Goal: Information Seeking & Learning: Learn about a topic

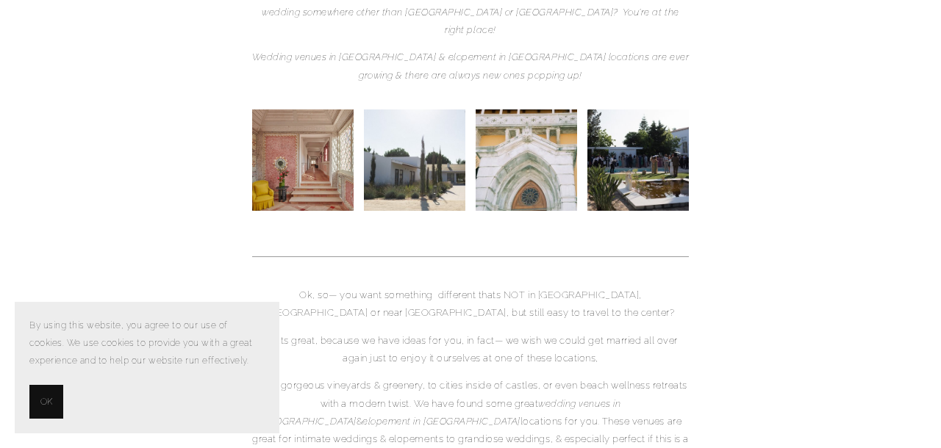
scroll to position [401, 0]
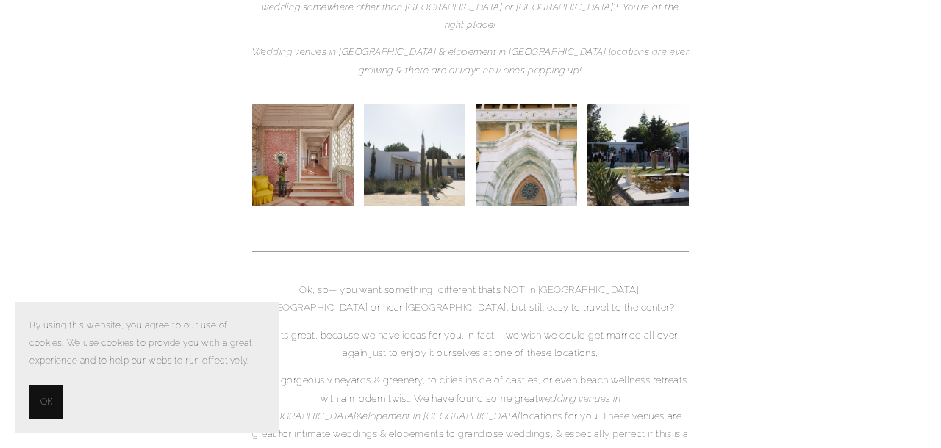
click at [39, 390] on button "OK" at bounding box center [46, 402] width 34 height 34
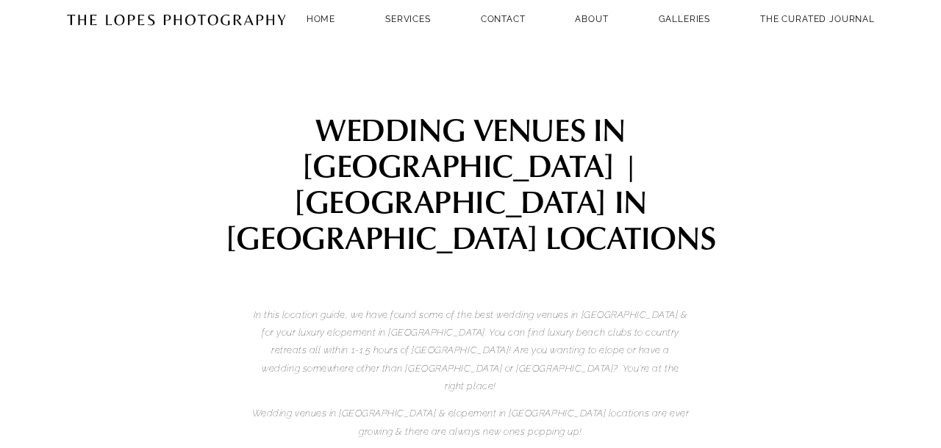
scroll to position [0, 0]
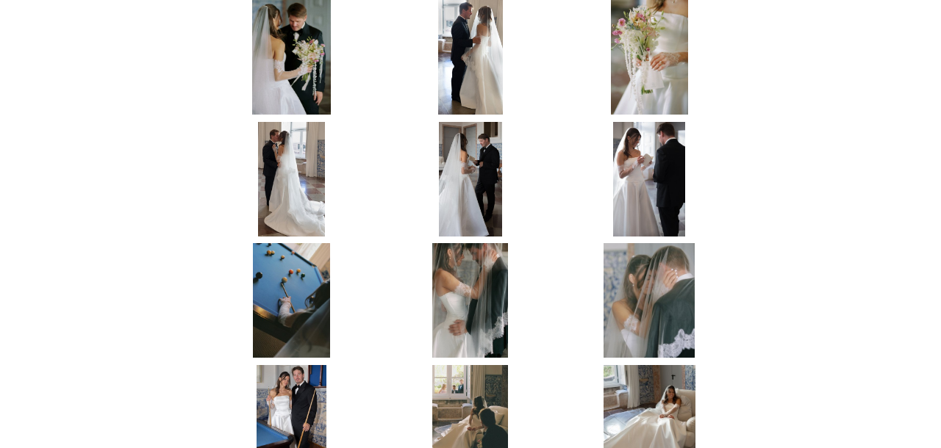
scroll to position [2539, 0]
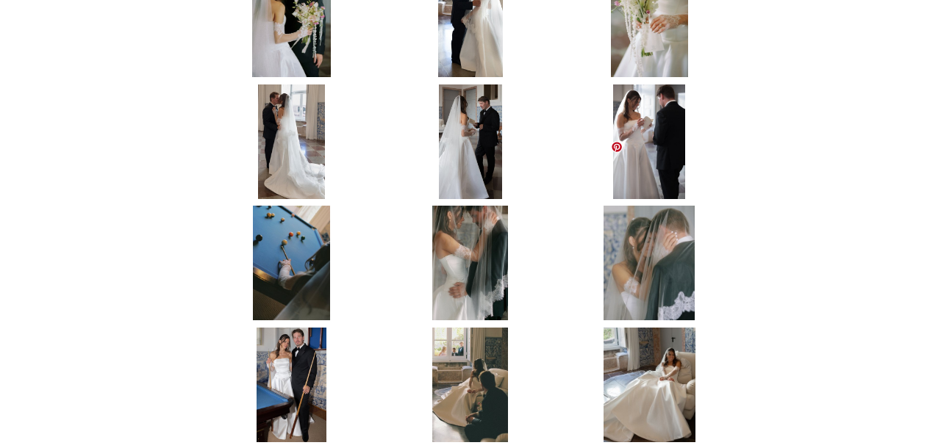
click at [640, 206] on img at bounding box center [649, 263] width 91 height 115
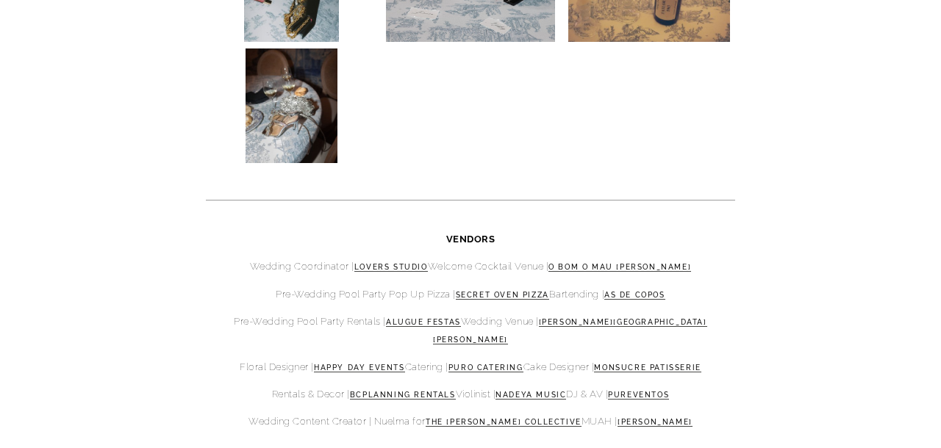
scroll to position [6096, 0]
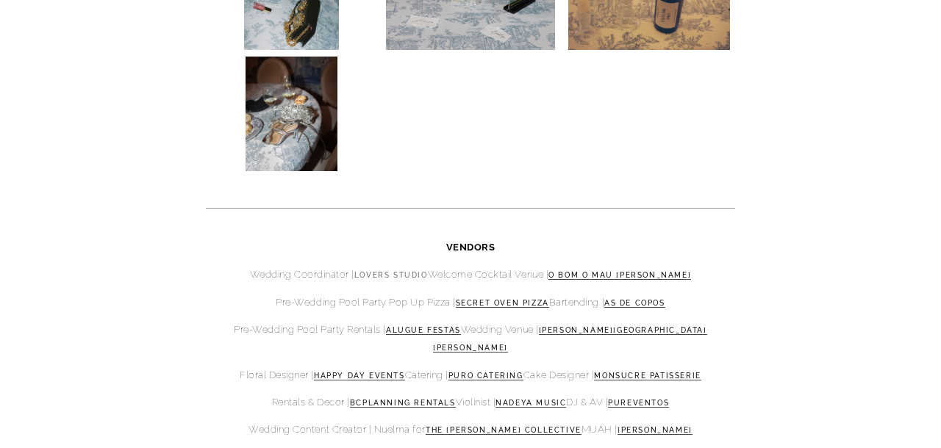
click at [385, 271] on link "Lovers Studio" at bounding box center [391, 275] width 74 height 9
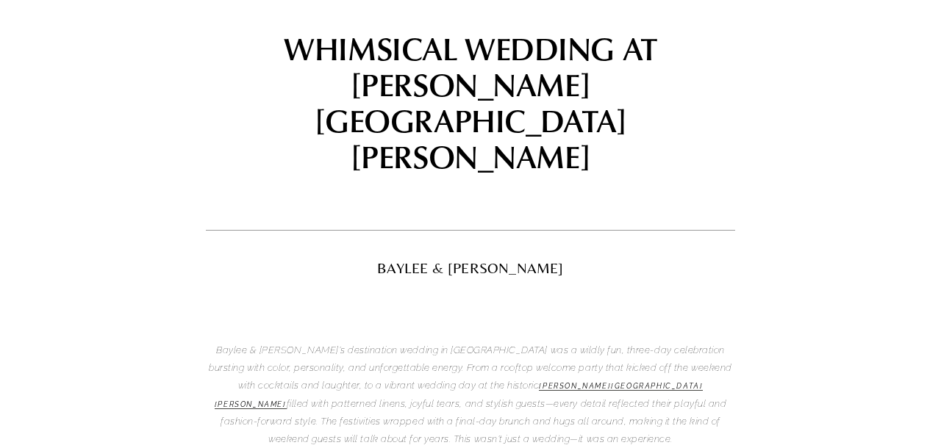
scroll to position [129, 0]
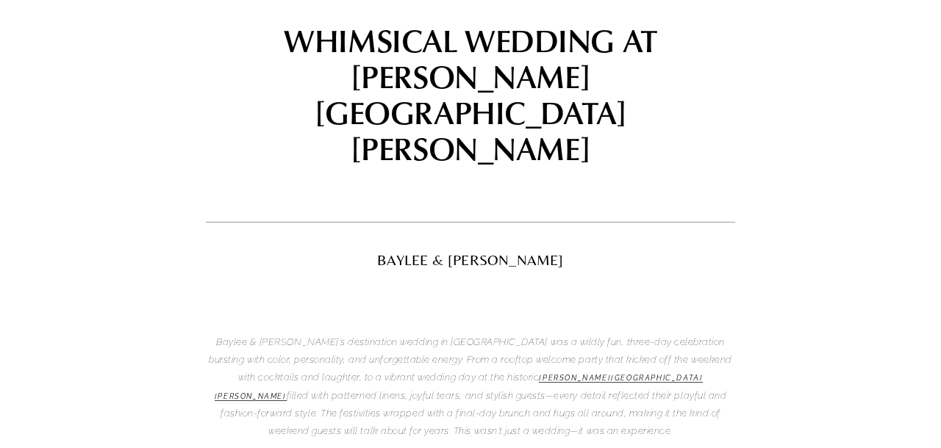
click at [423, 334] on p "Baylee & [PERSON_NAME]’s destination wedding in [GEOGRAPHIC_DATA] was a wildly …" at bounding box center [470, 387] width 529 height 107
click at [422, 374] on em "[PERSON_NAME][GEOGRAPHIC_DATA][PERSON_NAME]" at bounding box center [459, 387] width 489 height 26
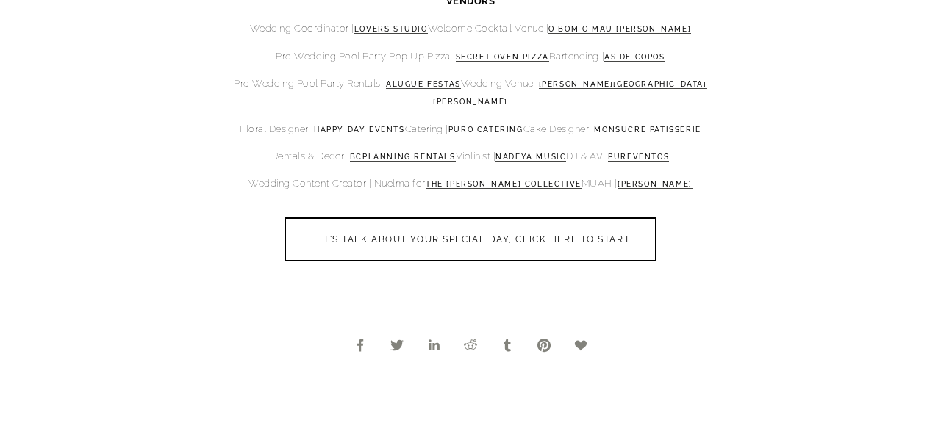
scroll to position [6362, 0]
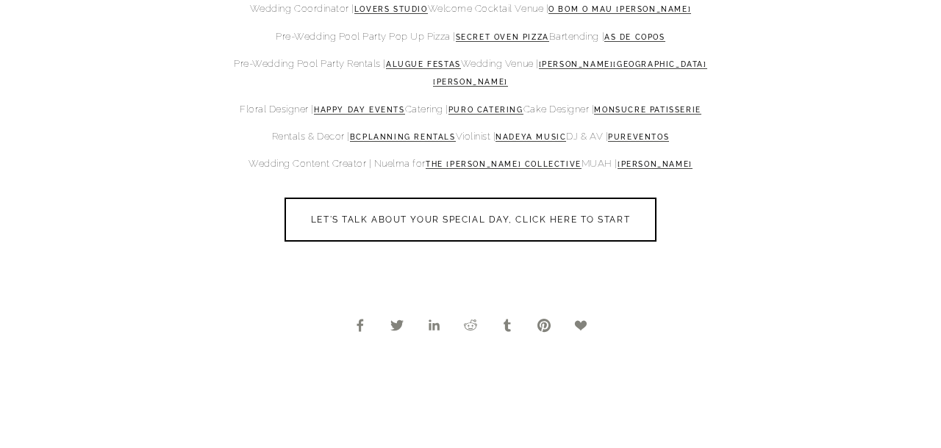
click at [446, 260] on div "Facebook 0 Twitter LinkedIn 0 Reddit Tumblr Pinterest 0 0 Likes" at bounding box center [470, 325] width 529 height 131
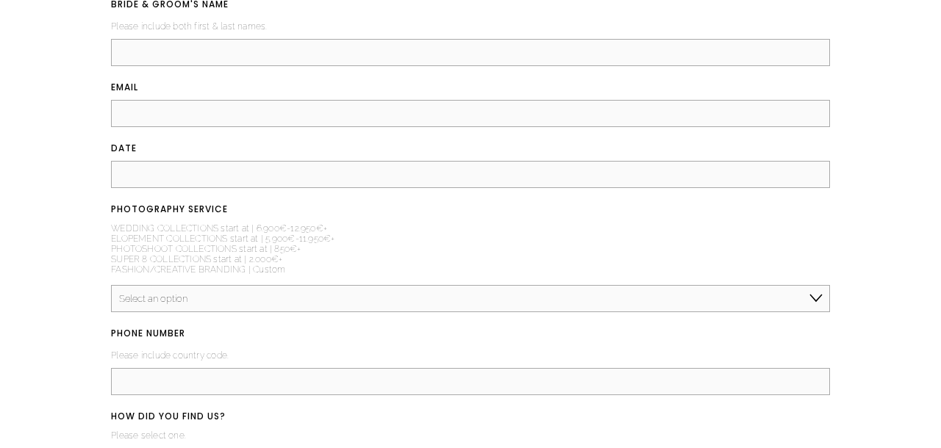
scroll to position [7020, 0]
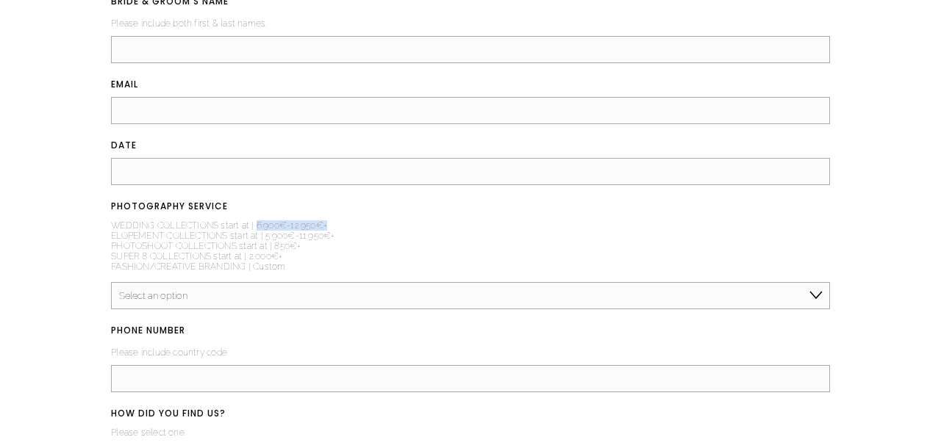
drag, startPoint x: 257, startPoint y: 137, endPoint x: 343, endPoint y: 140, distance: 86.8
click at [341, 198] on fieldset "PHOTOGRAPHY SERVICE (required) WEDDING COLLECTIONS start at | 6.900€-12.950€+ E…" at bounding box center [470, 253] width 719 height 111
click at [343, 198] on fieldset "PHOTOGRAPHY SERVICE (required) WEDDING COLLECTIONS start at | 6.900€-12.950€+ E…" at bounding box center [470, 253] width 719 height 111
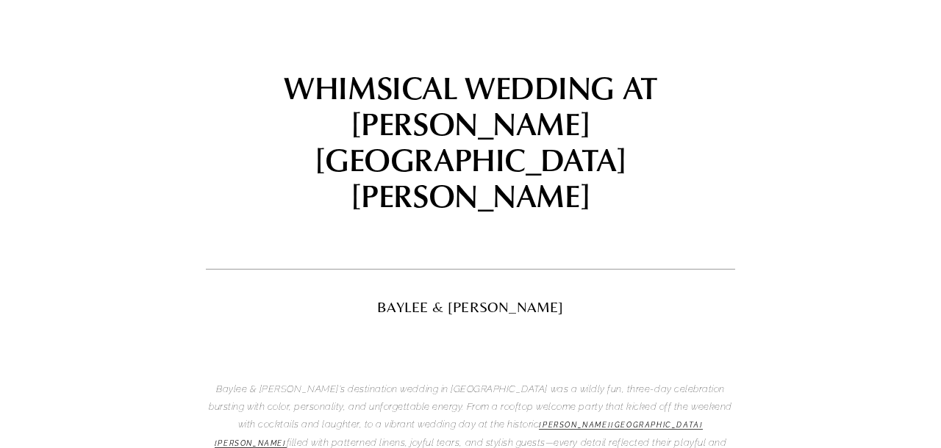
scroll to position [0, 0]
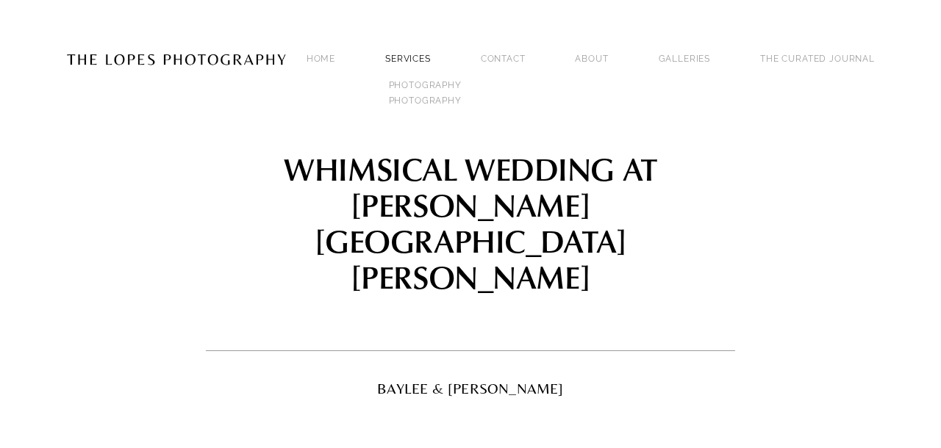
click at [431, 54] on link "SERVICES" at bounding box center [408, 59] width 46 height 10
click at [711, 49] on link "GALLERIES" at bounding box center [685, 59] width 52 height 20
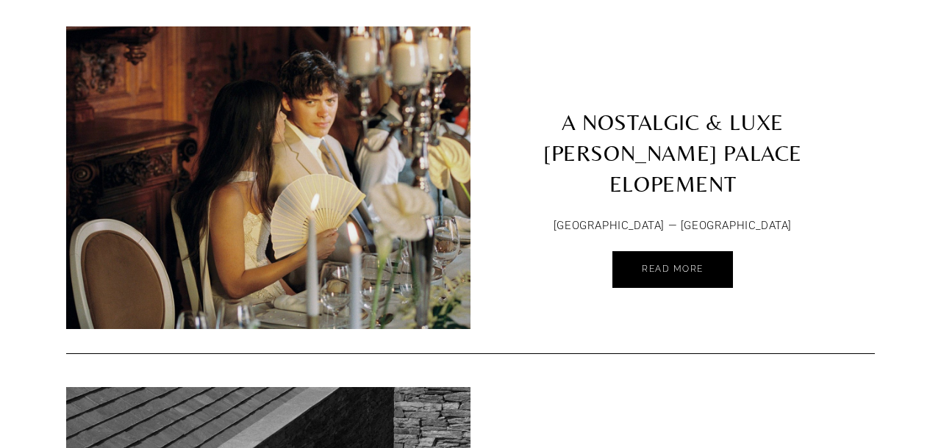
scroll to position [917, 0]
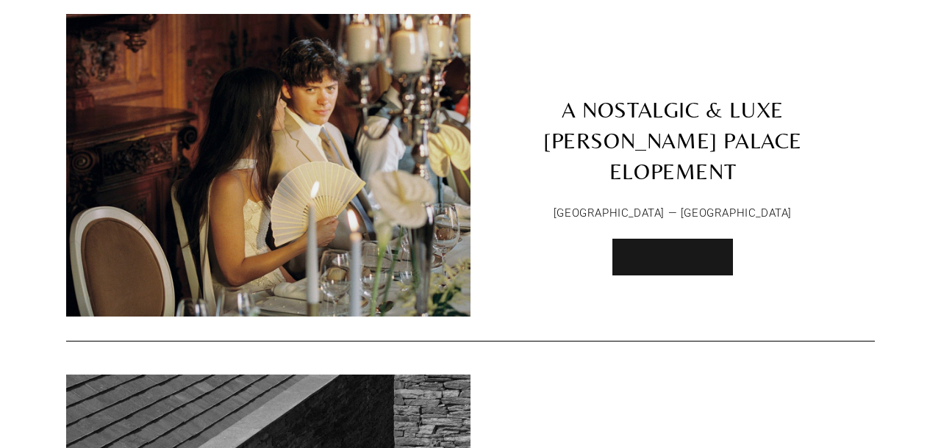
click at [657, 259] on link "Read More" at bounding box center [672, 257] width 121 height 37
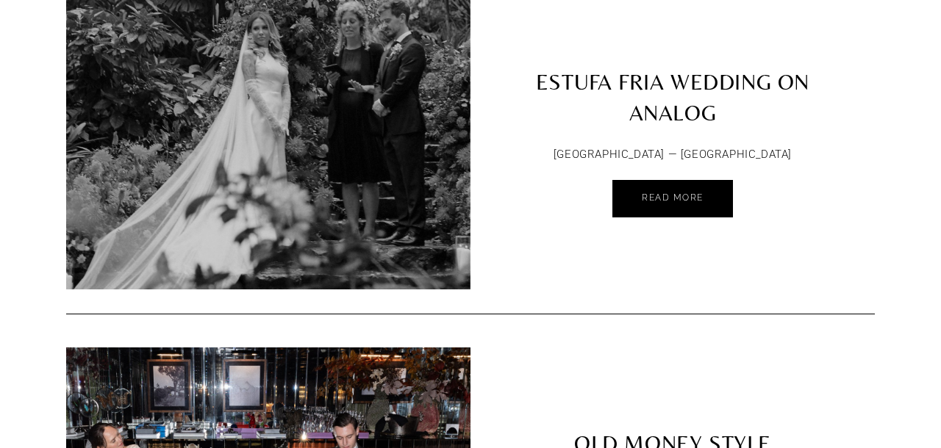
scroll to position [2702, 0]
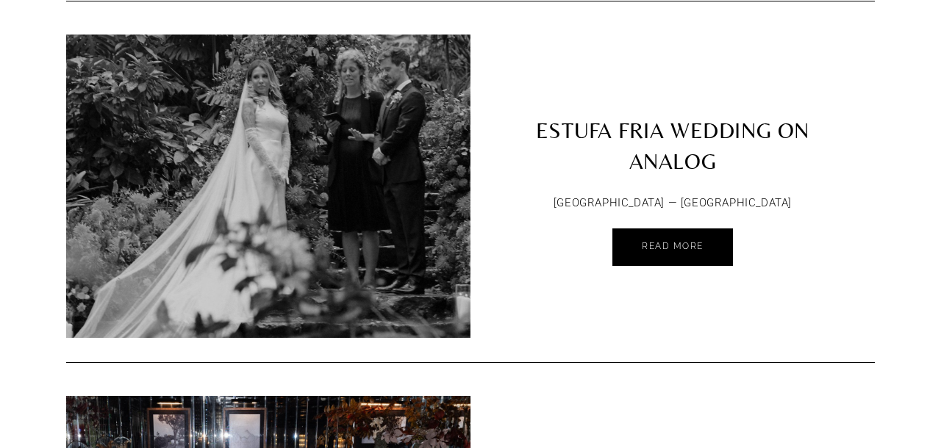
click at [678, 135] on link "ESTUFA FRIA WEDDING ON ANALOG" at bounding box center [672, 110] width 404 height 150
click at [654, 241] on span "Read More" at bounding box center [673, 246] width 62 height 10
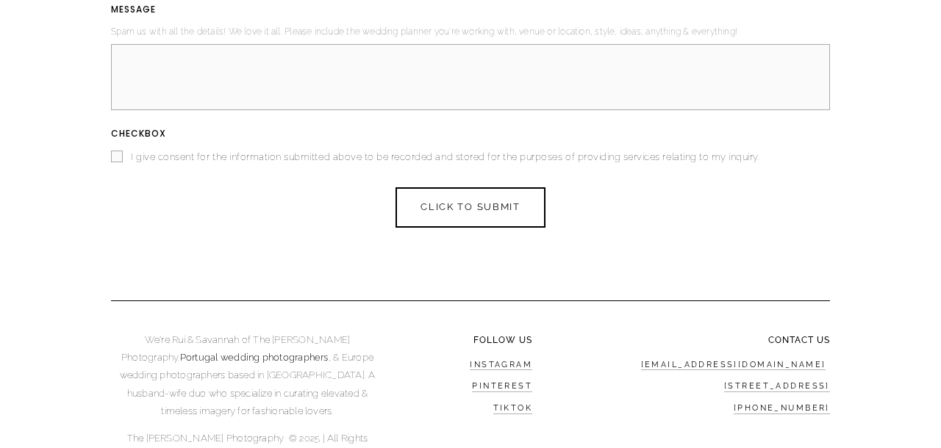
scroll to position [8291, 0]
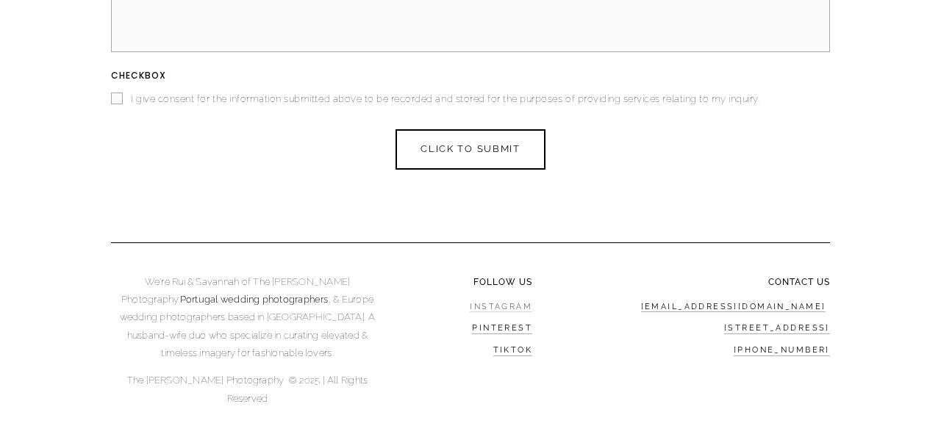
click at [509, 302] on link "Instagram" at bounding box center [501, 307] width 62 height 11
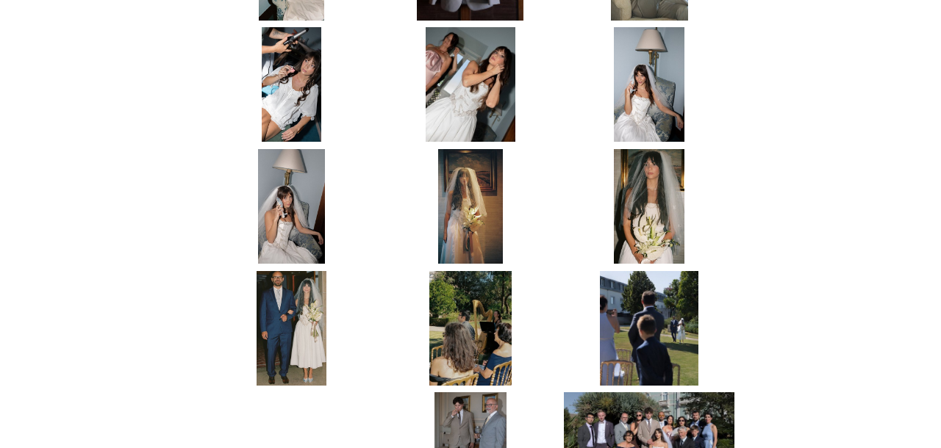
scroll to position [815, 0]
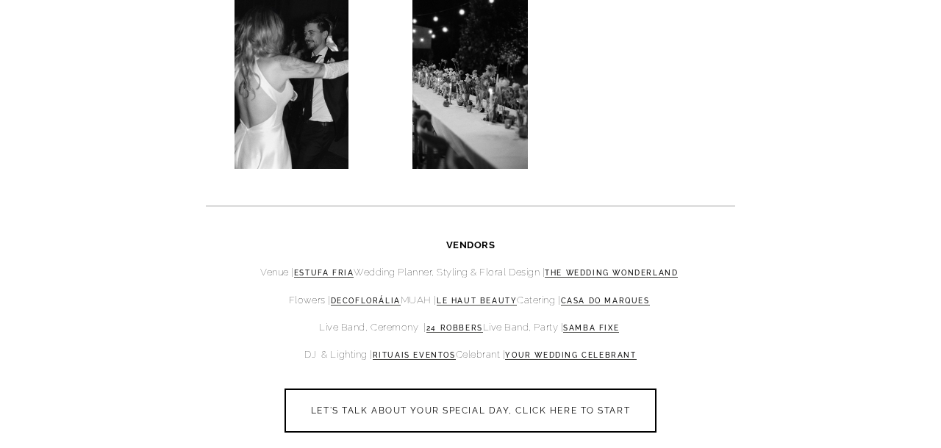
scroll to position [3222, 0]
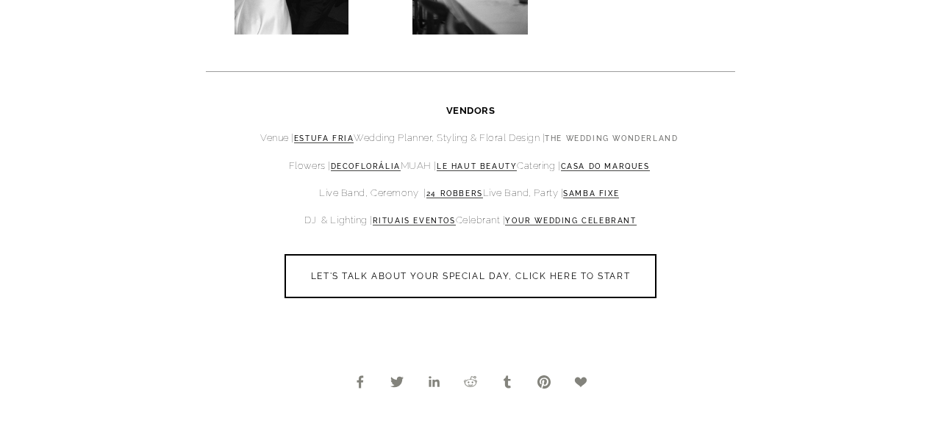
click at [576, 141] on link "The Wedding Wonderland" at bounding box center [611, 139] width 133 height 9
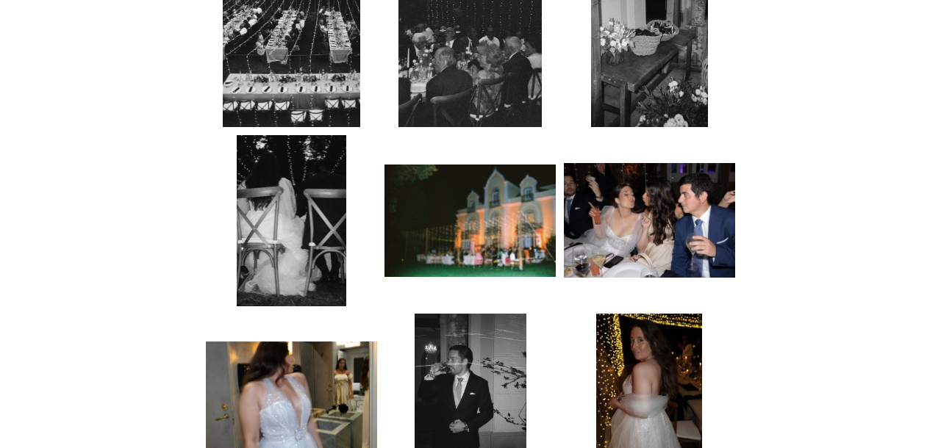
scroll to position [2160, 0]
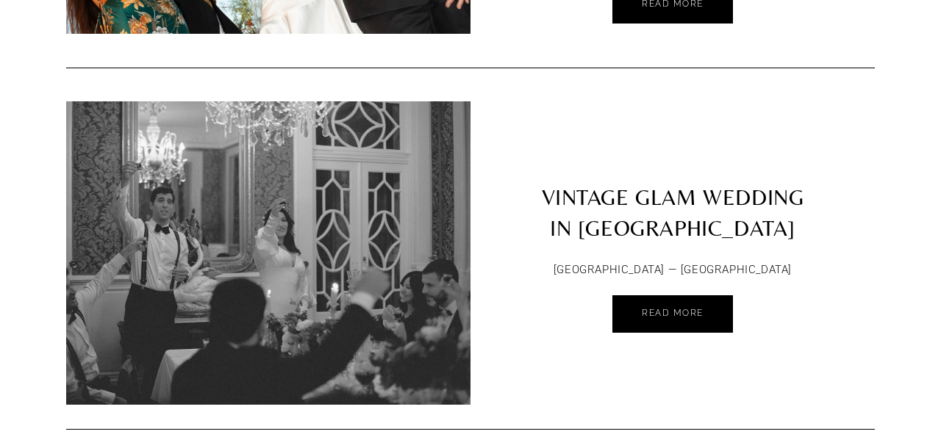
scroll to position [472, 0]
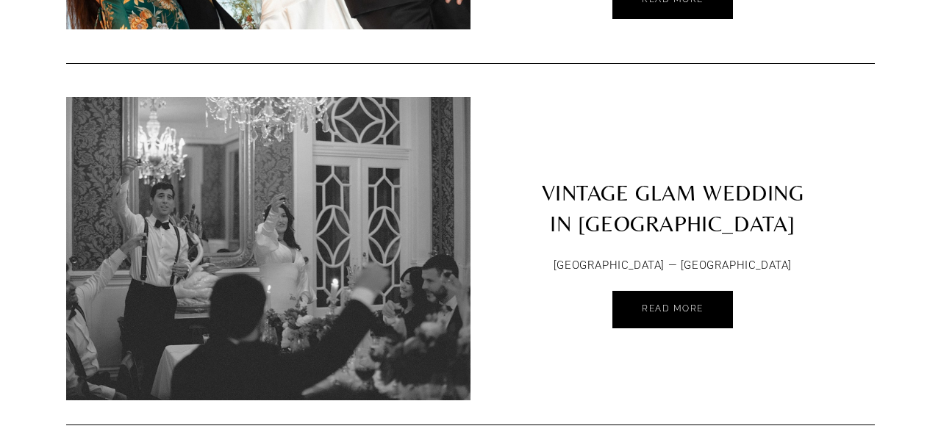
click at [683, 191] on link "VINTAGE GLAM WEDDING IN [GEOGRAPHIC_DATA]" at bounding box center [672, 172] width 404 height 150
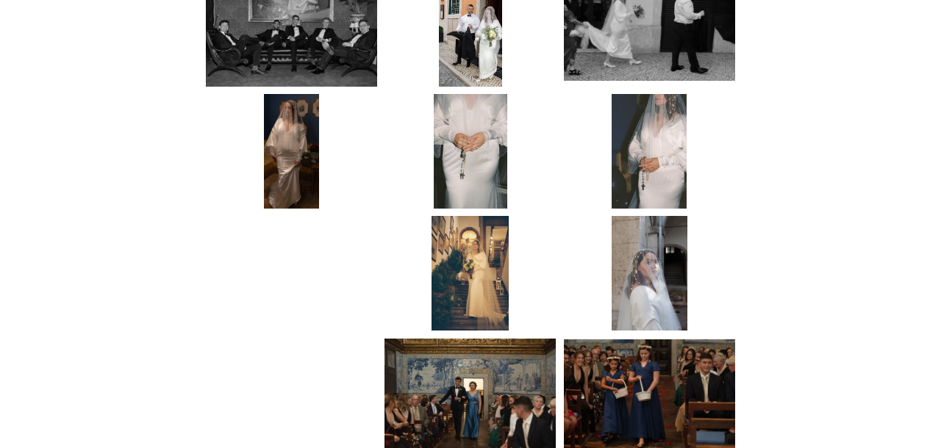
scroll to position [2366, 0]
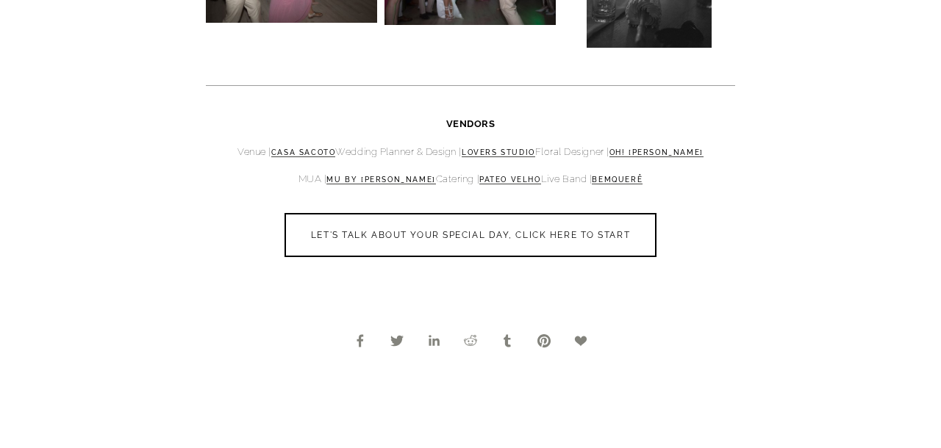
scroll to position [10752, 0]
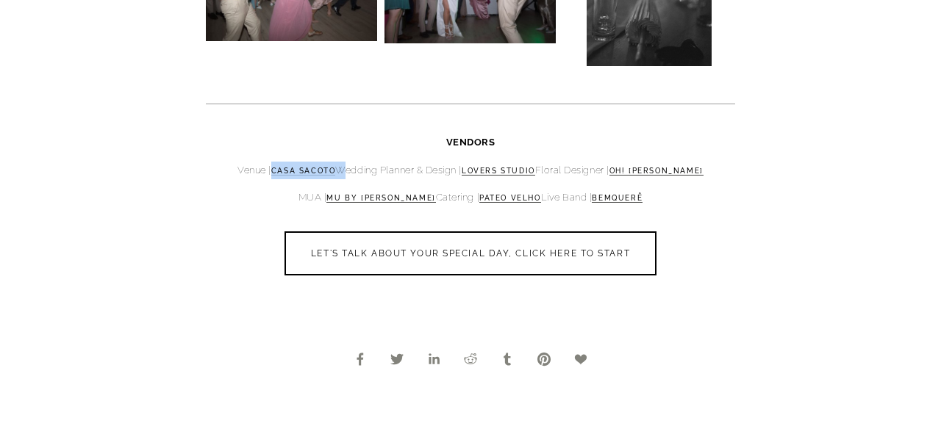
drag, startPoint x: 339, startPoint y: 151, endPoint x: 273, endPoint y: 145, distance: 66.4
click at [273, 162] on p "Venue | Casa Sacoto Wedding Planner & Design | Lovers Studio Floral Designer | …" at bounding box center [470, 171] width 529 height 18
click at [282, 167] on link "Casa Sacoto" at bounding box center [303, 171] width 65 height 9
